Goal: Find specific fact: Find specific fact

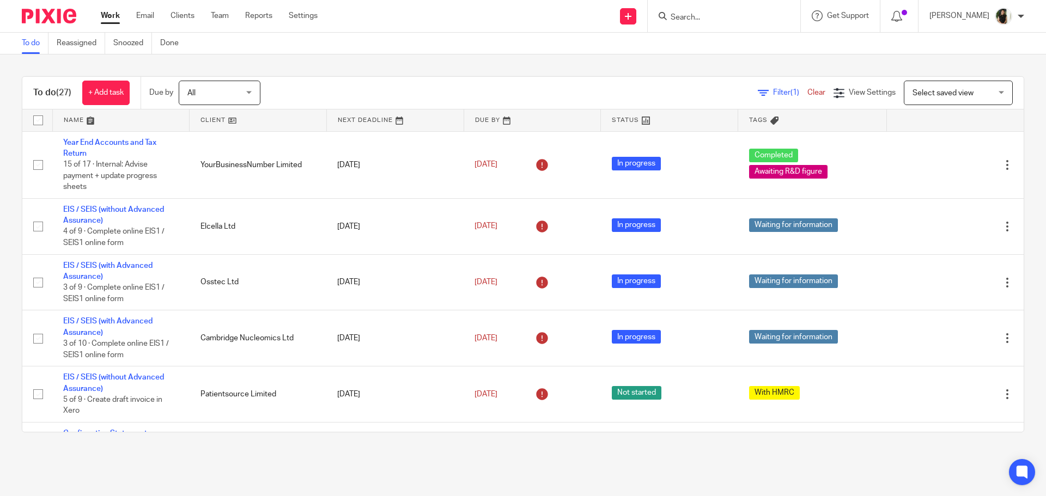
click at [752, 21] on input "Search" at bounding box center [719, 18] width 98 height 10
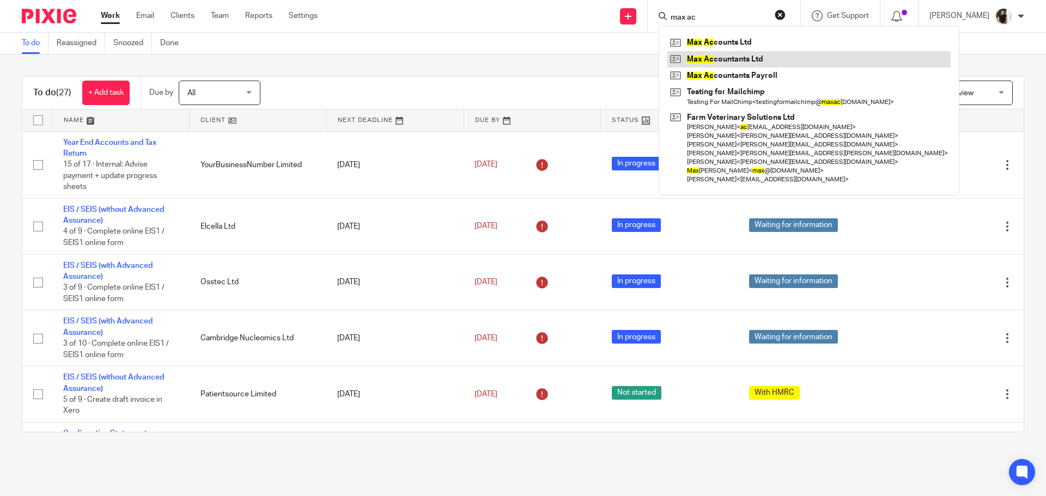
type input "max ac"
click at [767, 59] on link at bounding box center [809, 59] width 283 height 16
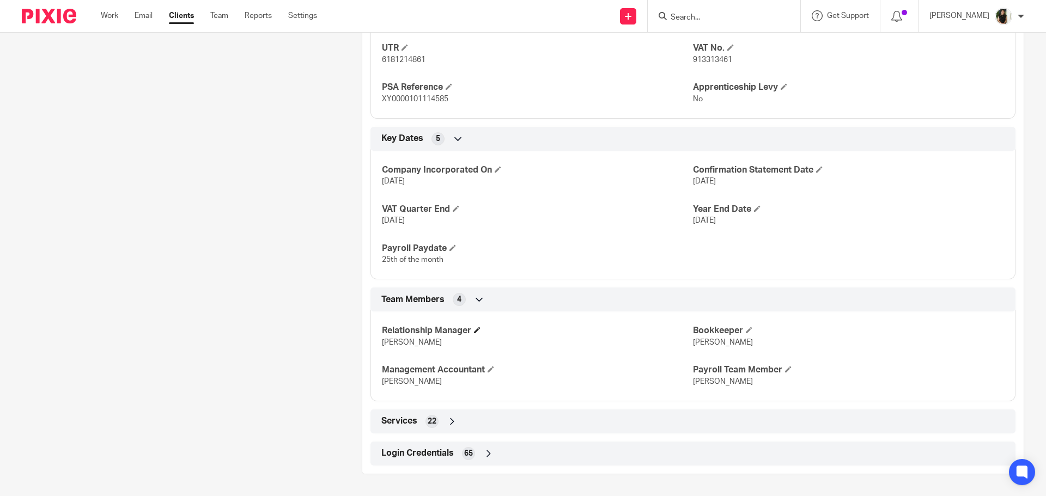
scroll to position [567, 0]
click at [458, 457] on div "Login Credentials 65" at bounding box center [693, 454] width 629 height 19
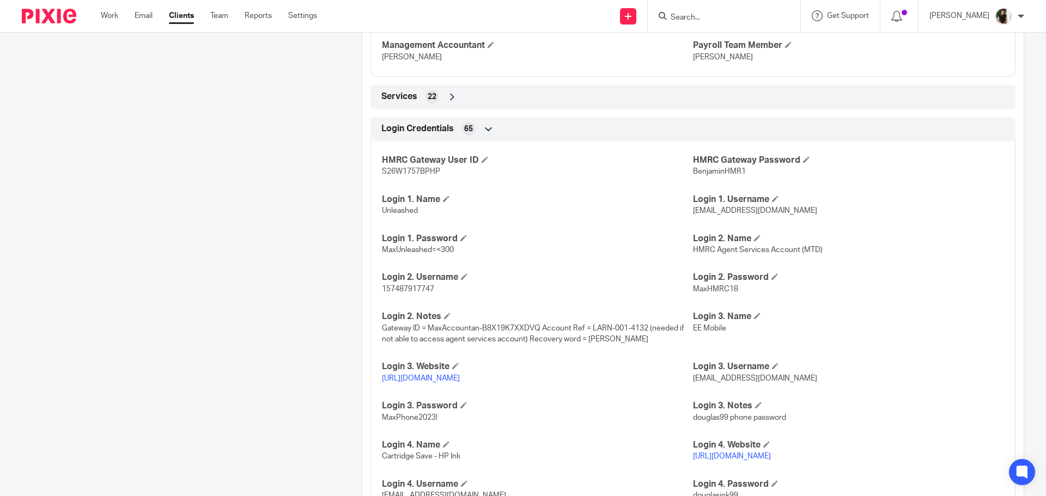
scroll to position [894, 0]
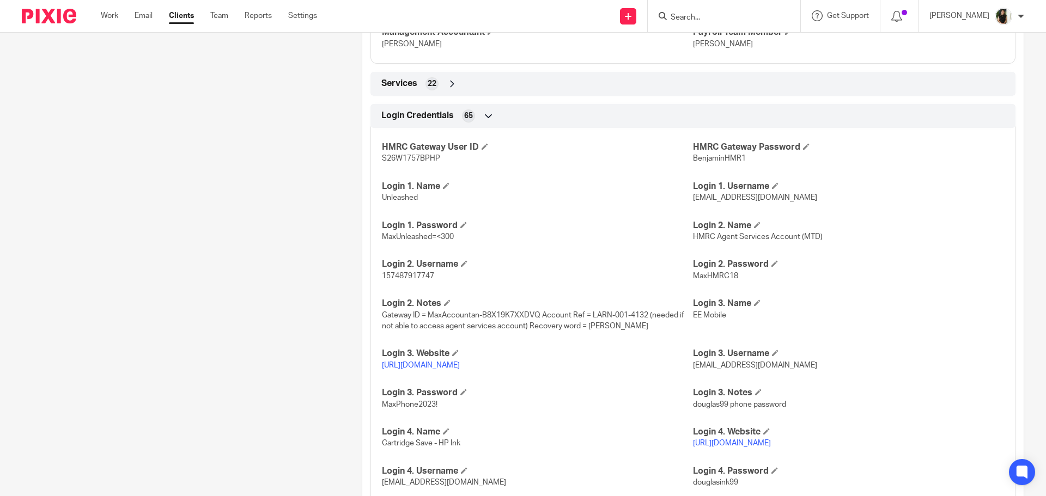
click at [220, 291] on div "Pinned note Agent Code: MaxAccountan-4Q3S3HEWJVFL Agent VAT: LARN0014132 Agent …" at bounding box center [175, 336] width 340 height 2228
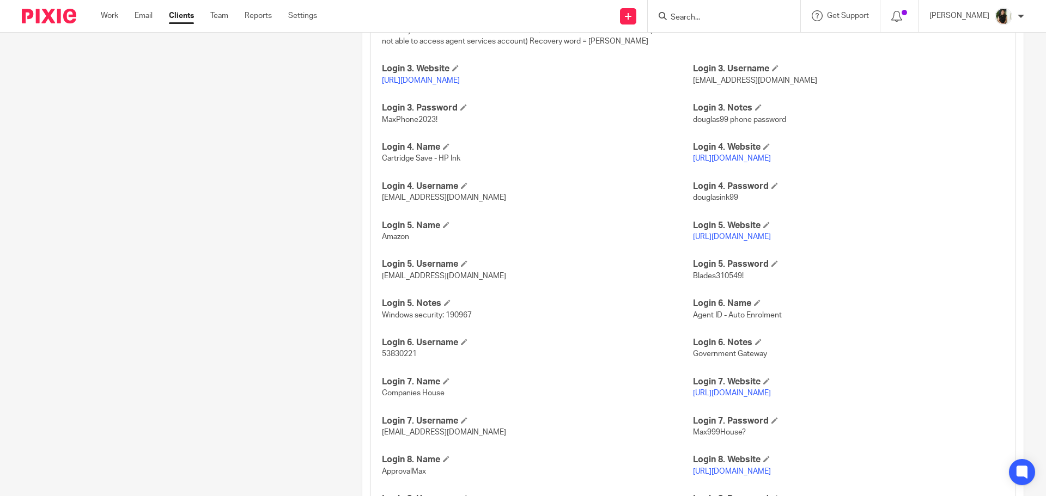
click at [697, 280] on span "Blades310549!" at bounding box center [718, 276] width 51 height 8
drag, startPoint x: 697, startPoint y: 288, endPoint x: 706, endPoint y: 288, distance: 9.3
click at [706, 280] on span "Blades310549!" at bounding box center [718, 276] width 51 height 8
copy span "Blades310549"
click at [352, 288] on div "More details Client manager [PERSON_NAME] [PERSON_NAME] [PERSON_NAME] [PERSON_N…" at bounding box center [685, 51] width 680 height 2228
